Goal: Task Accomplishment & Management: Complete application form

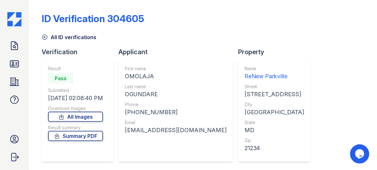
drag, startPoint x: 13, startPoint y: 47, endPoint x: 42, endPoint y: 41, distance: 29.0
click at [13, 47] on icon at bounding box center [14, 46] width 10 height 10
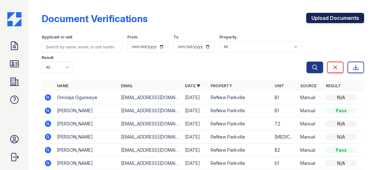
click at [335, 15] on link "Upload Documents" at bounding box center [336, 18] width 58 height 10
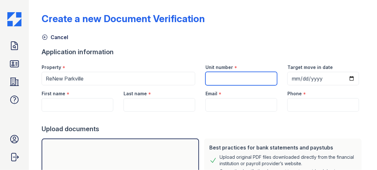
click at [229, 77] on input "Unit number" at bounding box center [242, 78] width 72 height 13
type input "b"
type input "T1"
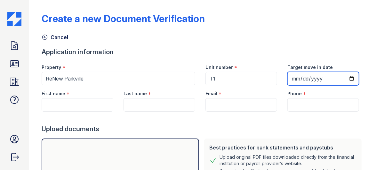
click at [292, 78] on input "Target move in date" at bounding box center [324, 78] width 72 height 13
type input "[DATE]"
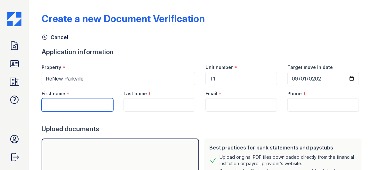
click at [60, 106] on input "First name" at bounding box center [78, 104] width 72 height 13
type input "[PERSON_NAME]"
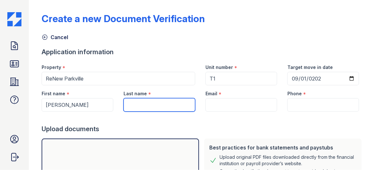
click at [128, 105] on input "Last name" at bounding box center [160, 104] width 72 height 13
type input "c"
type input "[PERSON_NAME]"
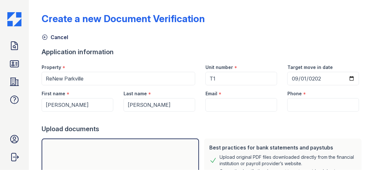
drag, startPoint x: 223, startPoint y: 117, endPoint x: 213, endPoint y: 116, distance: 10.3
click at [223, 116] on div at bounding box center [203, 118] width 323 height 13
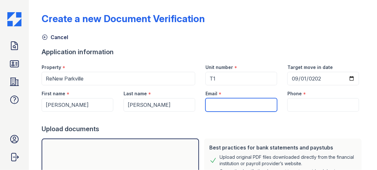
paste input "[EMAIL_ADDRESS][DOMAIN_NAME]"
type input "[EMAIL_ADDRESS][DOMAIN_NAME]"
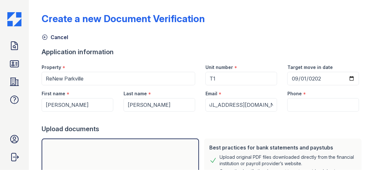
drag, startPoint x: 258, startPoint y: 129, endPoint x: 238, endPoint y: 131, distance: 19.3
click at [258, 128] on div "Upload documents" at bounding box center [203, 128] width 323 height 9
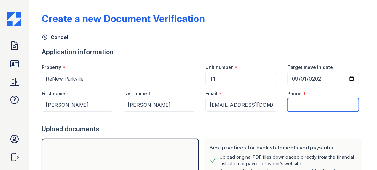
click at [294, 104] on input "Phone" at bounding box center [324, 104] width 72 height 13
paste input "[PHONE_NUMBER]"
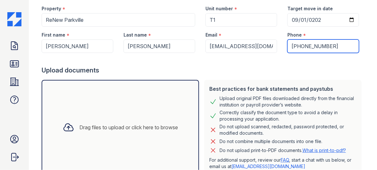
scroll to position [64, 0]
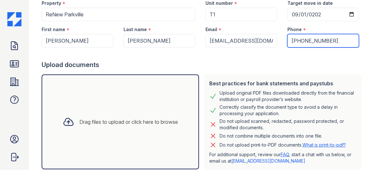
type input "[PHONE_NUMBER]"
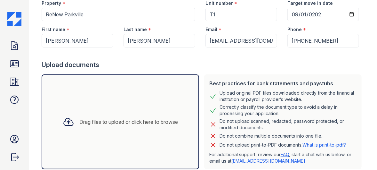
click at [63, 120] on icon at bounding box center [69, 122] width 12 height 12
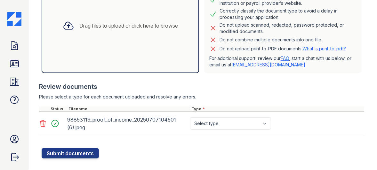
scroll to position [170, 0]
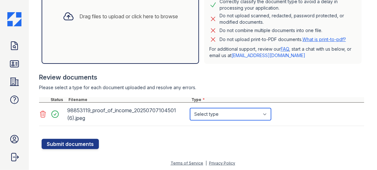
click at [224, 113] on select "Select type Paystub Bank Statement Offer Letter Tax Documents Benefit Award Let…" at bounding box center [230, 114] width 81 height 12
select select "paystub"
click at [190, 108] on select "Select type Paystub Bank Statement Offer Letter Tax Documents Benefit Award Let…" at bounding box center [230, 114] width 81 height 12
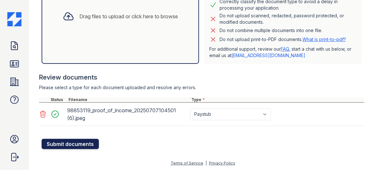
click at [68, 141] on button "Submit documents" at bounding box center [70, 144] width 57 height 10
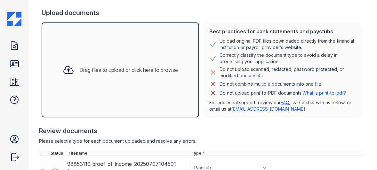
scroll to position [64, 0]
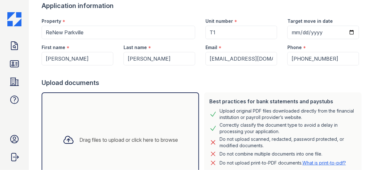
click at [66, 138] on icon at bounding box center [69, 140] width 12 height 12
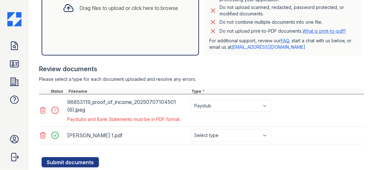
scroll to position [214, 0]
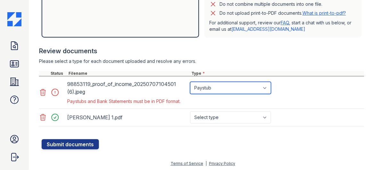
click at [237, 88] on select "Paystub Bank Statement Offer Letter Tax Documents Benefit Award Letter Investme…" at bounding box center [230, 88] width 81 height 12
click at [44, 90] on icon at bounding box center [43, 92] width 8 height 8
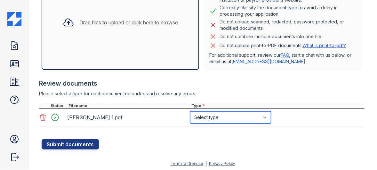
click at [213, 116] on select "Select type Paystub Bank Statement Offer Letter Tax Documents Benefit Award Let…" at bounding box center [230, 117] width 81 height 12
select select "paystub"
click at [190, 111] on select "Select type Paystub Bank Statement Offer Letter Tax Documents Benefit Award Let…" at bounding box center [230, 117] width 81 height 12
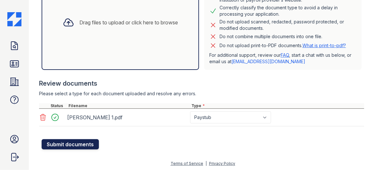
click at [61, 142] on button "Submit documents" at bounding box center [70, 144] width 57 height 10
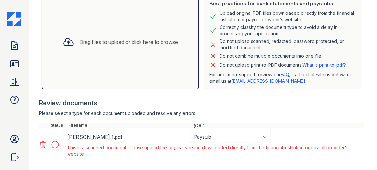
scroll to position [197, 0]
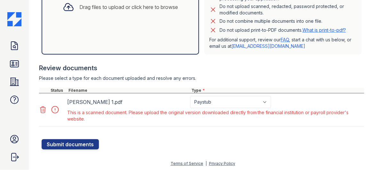
click at [84, 126] on form "Application information Property * [GEOGRAPHIC_DATA] Unit number * T1 Target mo…" at bounding box center [203, 9] width 323 height 281
click at [44, 108] on icon at bounding box center [42, 109] width 5 height 6
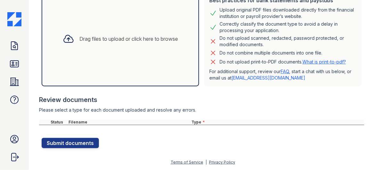
scroll to position [164, 0]
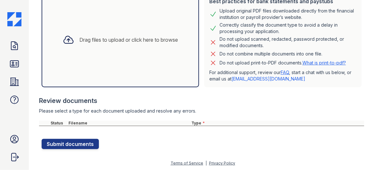
click at [66, 37] on icon at bounding box center [68, 39] width 9 height 7
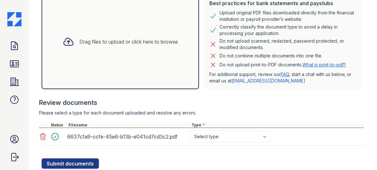
scroll to position [181, 0]
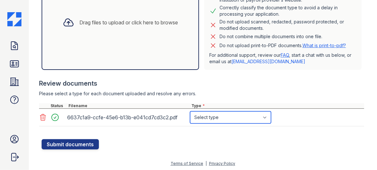
click at [227, 115] on select "Select type Paystub Bank Statement Offer Letter Tax Documents Benefit Award Let…" at bounding box center [230, 117] width 81 height 12
select select "paystub"
click at [190, 111] on select "Select type Paystub Bank Statement Offer Letter Tax Documents Benefit Award Let…" at bounding box center [230, 117] width 81 height 12
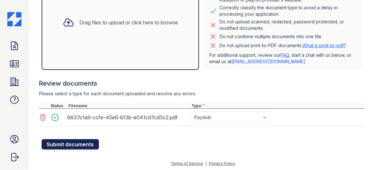
click at [81, 140] on button "Submit documents" at bounding box center [70, 144] width 57 height 10
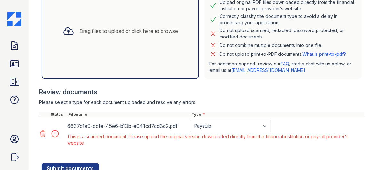
scroll to position [197, 0]
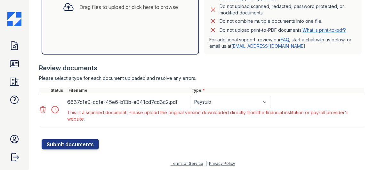
click at [43, 109] on icon at bounding box center [43, 110] width 8 height 8
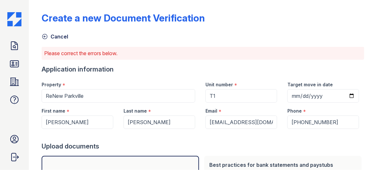
scroll to position [0, 0]
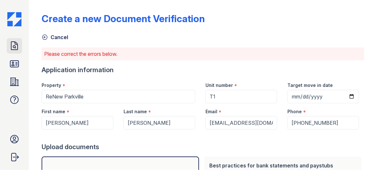
click at [14, 45] on icon at bounding box center [14, 46] width 10 height 10
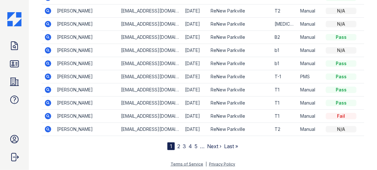
scroll to position [113, 0]
click at [178, 143] on link "2" at bounding box center [179, 146] width 3 height 6
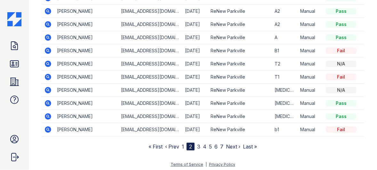
scroll to position [113, 0]
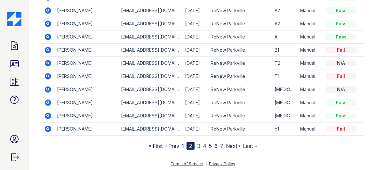
click at [197, 144] on link "3" at bounding box center [198, 146] width 3 height 6
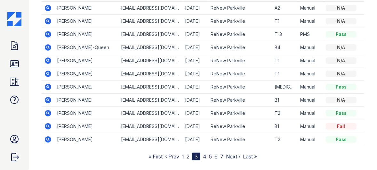
scroll to position [113, 0]
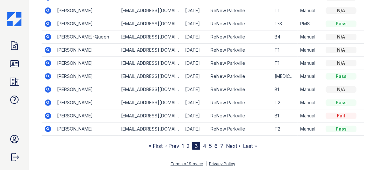
click at [203, 144] on link "4" at bounding box center [205, 146] width 4 height 6
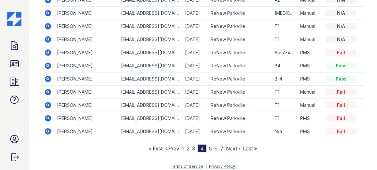
scroll to position [113, 0]
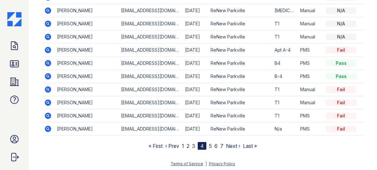
click at [209, 143] on link "5" at bounding box center [210, 146] width 3 height 6
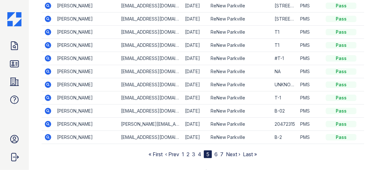
scroll to position [113, 0]
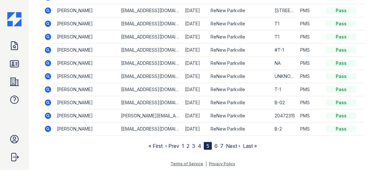
click at [215, 143] on link "6" at bounding box center [216, 146] width 3 height 6
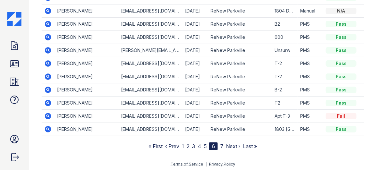
scroll to position [113, 0]
click at [220, 143] on link "7" at bounding box center [221, 146] width 3 height 6
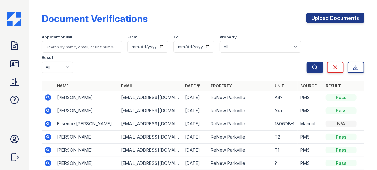
drag, startPoint x: 92, startPoint y: 6, endPoint x: 88, endPoint y: 0, distance: 7.5
click at [92, 6] on div "Document Verifications Upload Documents Filter Applicant or unit From To Proper…" at bounding box center [203, 126] width 323 height 247
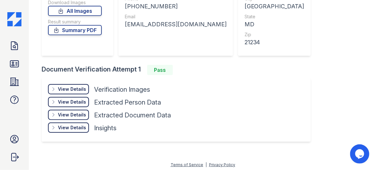
scroll to position [108, 0]
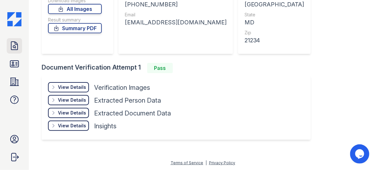
click at [14, 47] on icon at bounding box center [14, 46] width 10 height 10
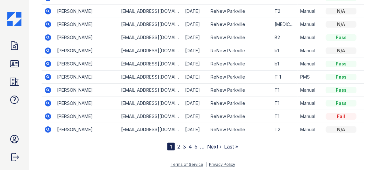
scroll to position [113, 0]
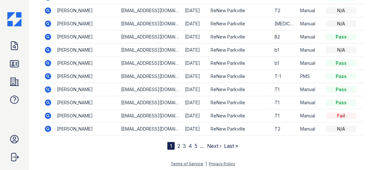
click at [178, 145] on link "2" at bounding box center [179, 146] width 3 height 6
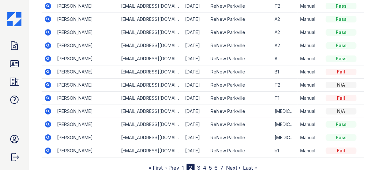
scroll to position [113, 0]
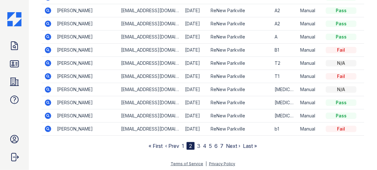
click at [197, 145] on link "3" at bounding box center [198, 146] width 3 height 6
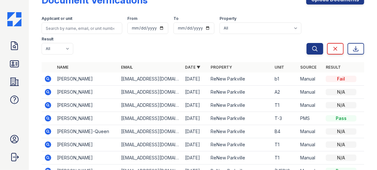
scroll to position [64, 0]
